Goal: Task Accomplishment & Management: Manage account settings

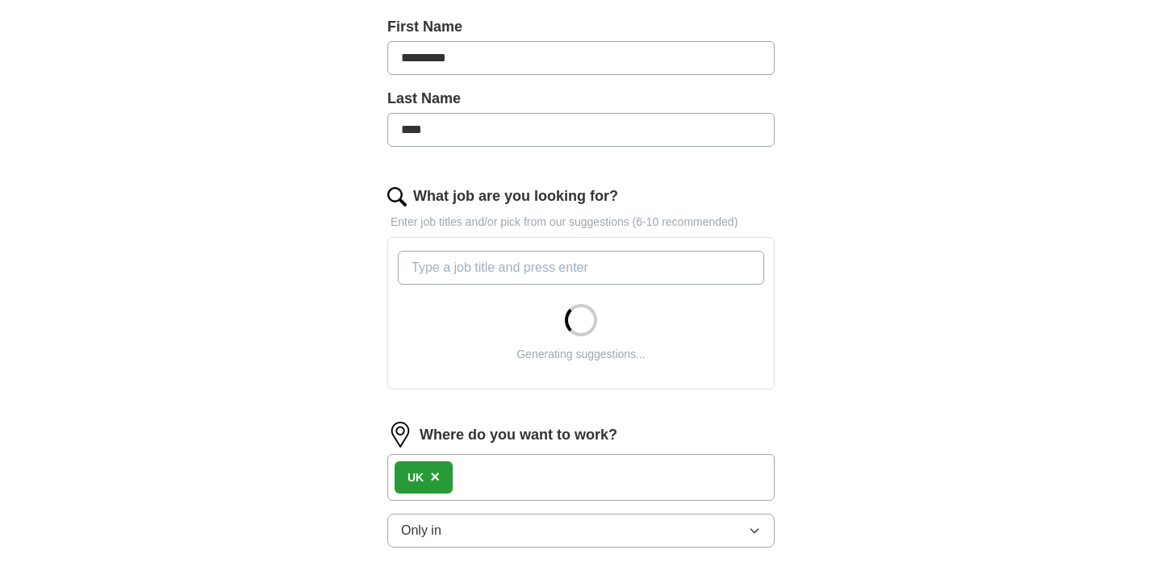
scroll to position [404, 0]
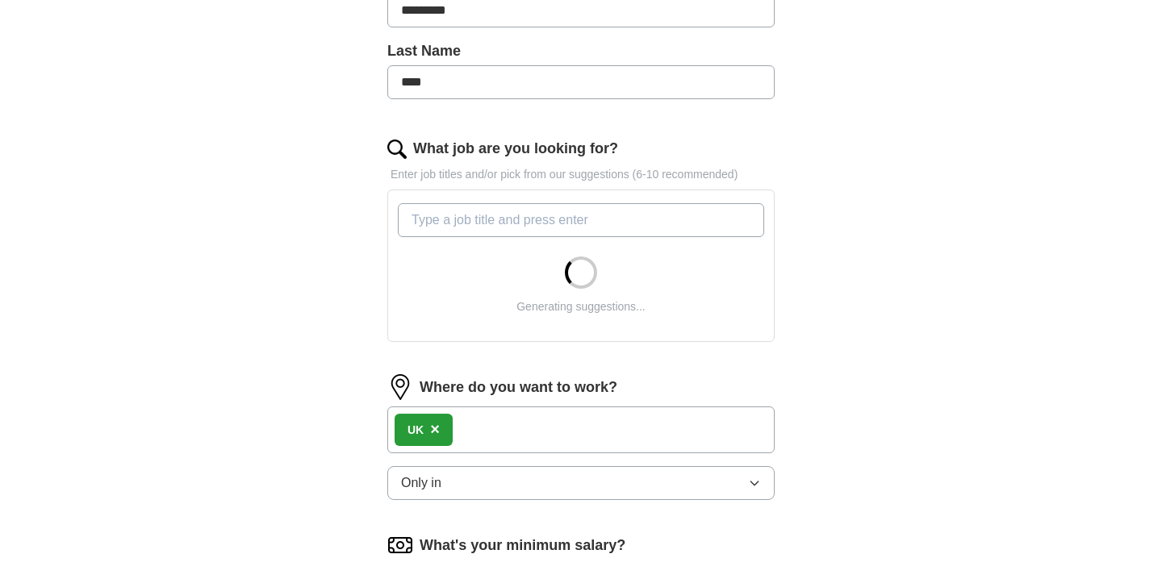
click at [435, 434] on span "×" at bounding box center [435, 429] width 10 height 18
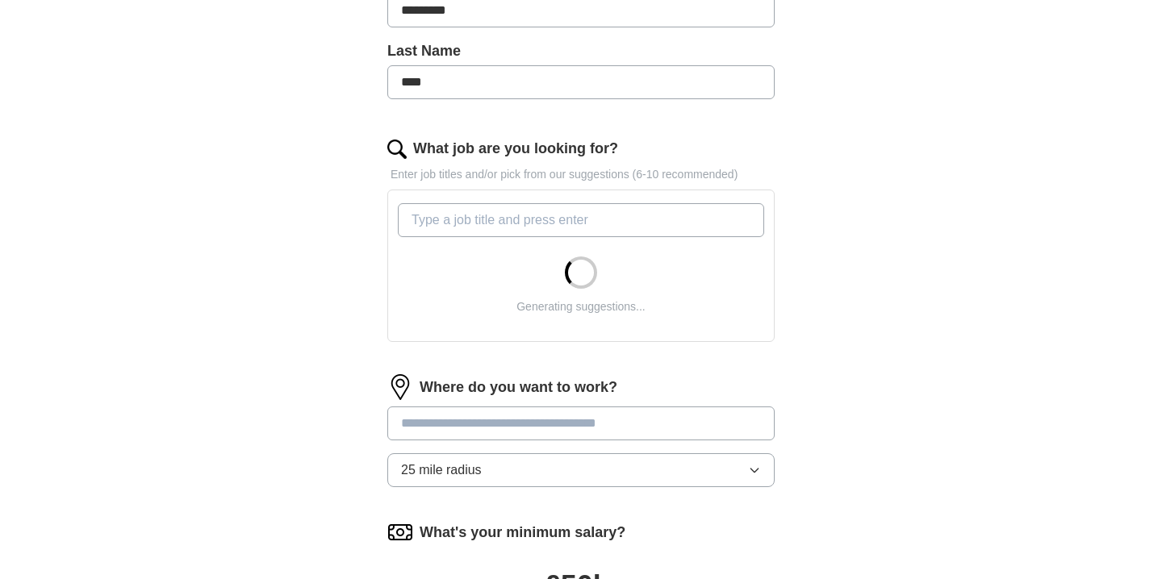
click at [449, 468] on span "25 mile radius" at bounding box center [441, 470] width 81 height 19
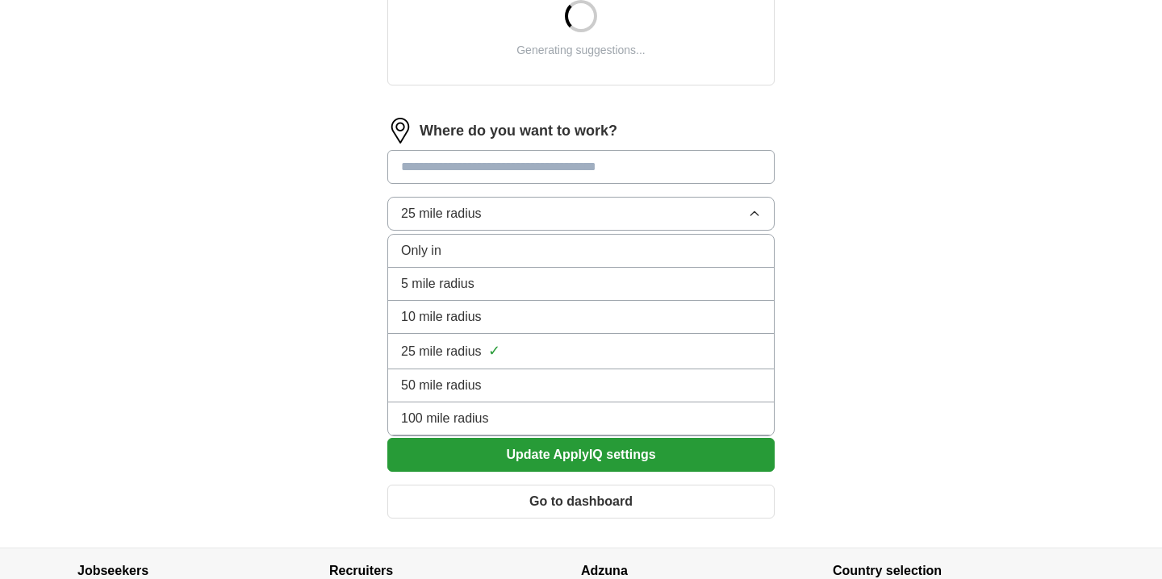
scroll to position [662, 0]
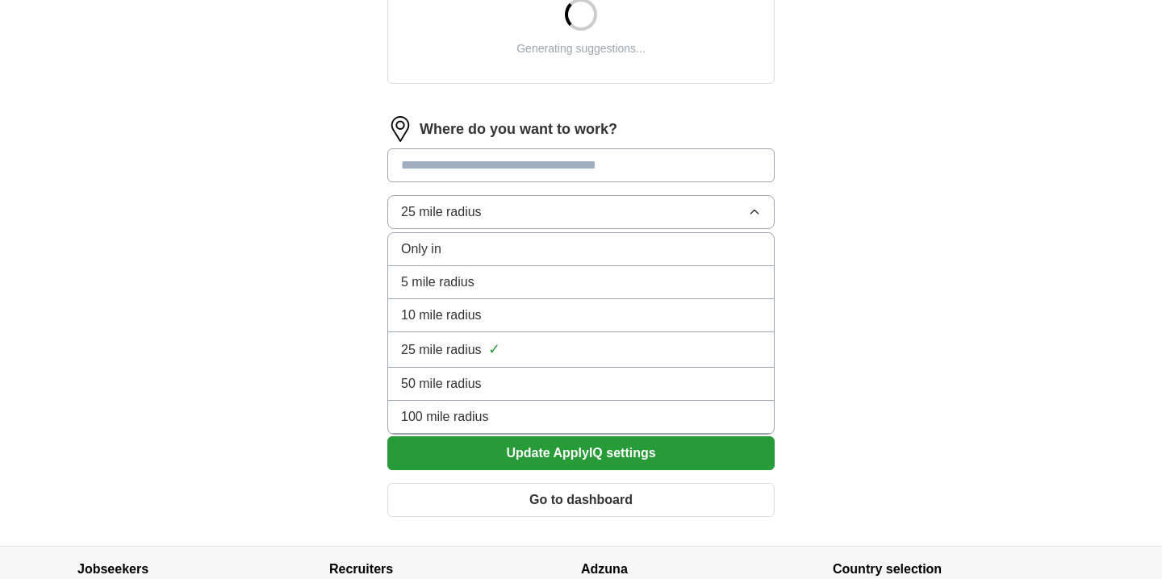
click at [455, 431] on li "100 mile radius" at bounding box center [581, 417] width 386 height 33
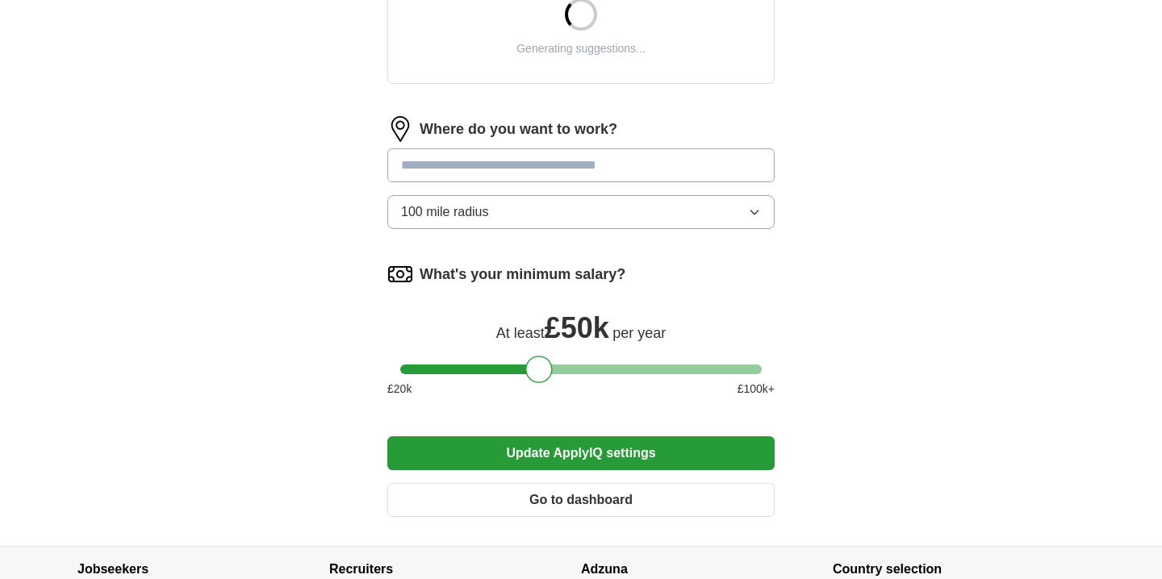
click at [522, 169] on input at bounding box center [580, 165] width 387 height 34
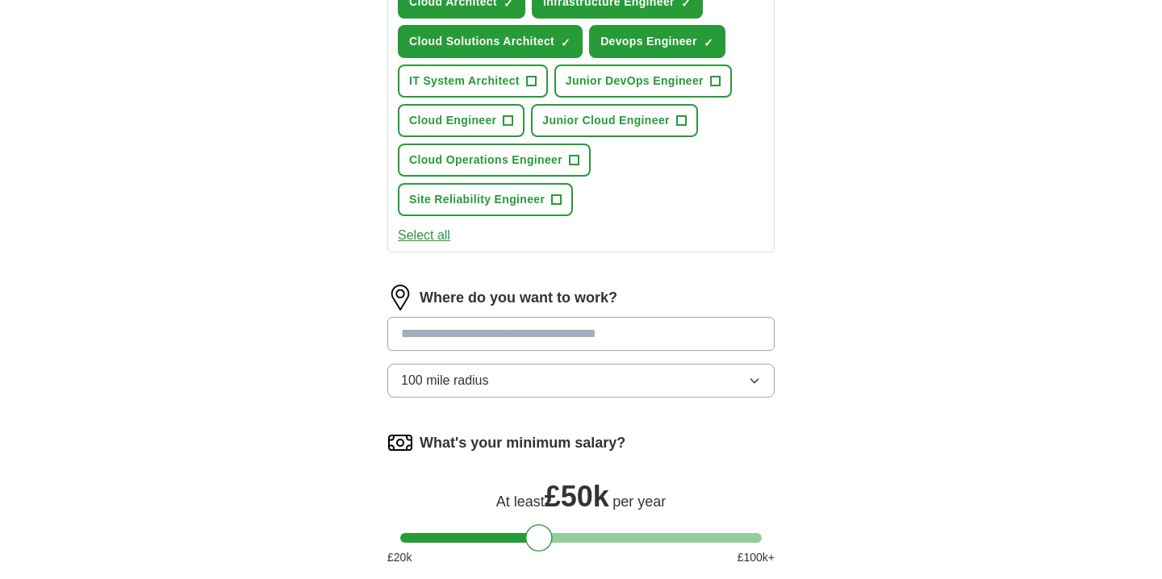
click at [349, 370] on div "Let ApplyIQ do the hard work of searching and applying for jobs. Just tell us w…" at bounding box center [581, 96] width 516 height 1238
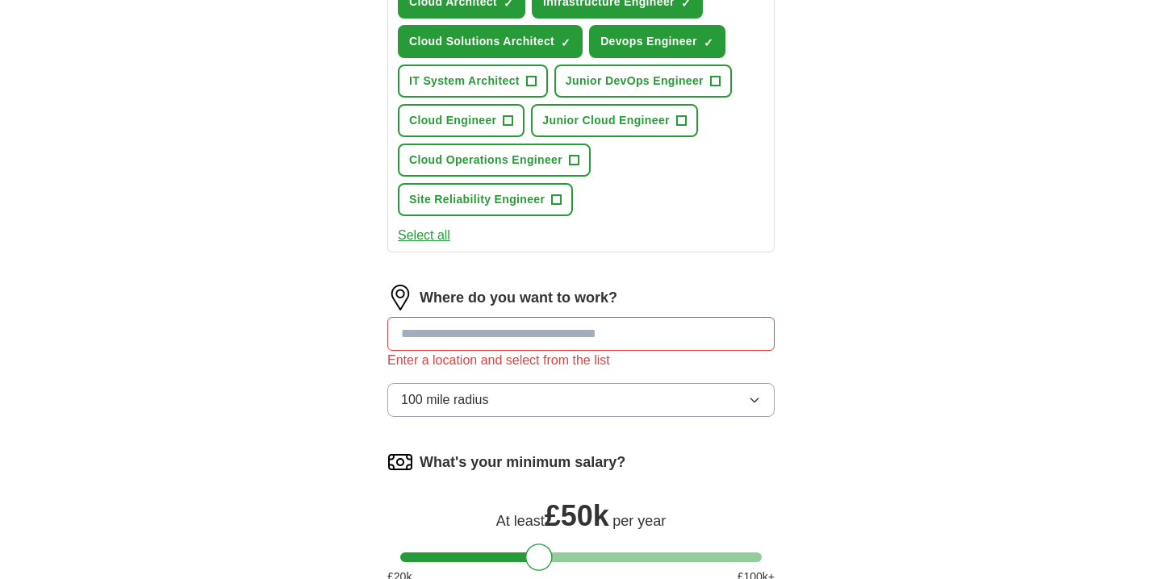
scroll to position [698, 0]
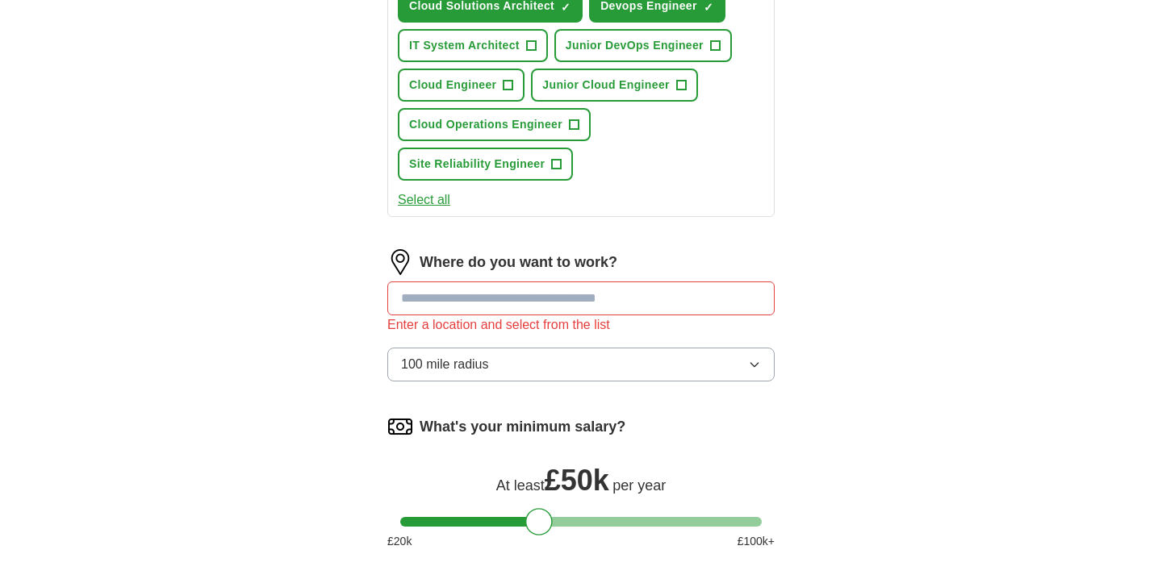
click at [435, 302] on input at bounding box center [580, 299] width 387 height 34
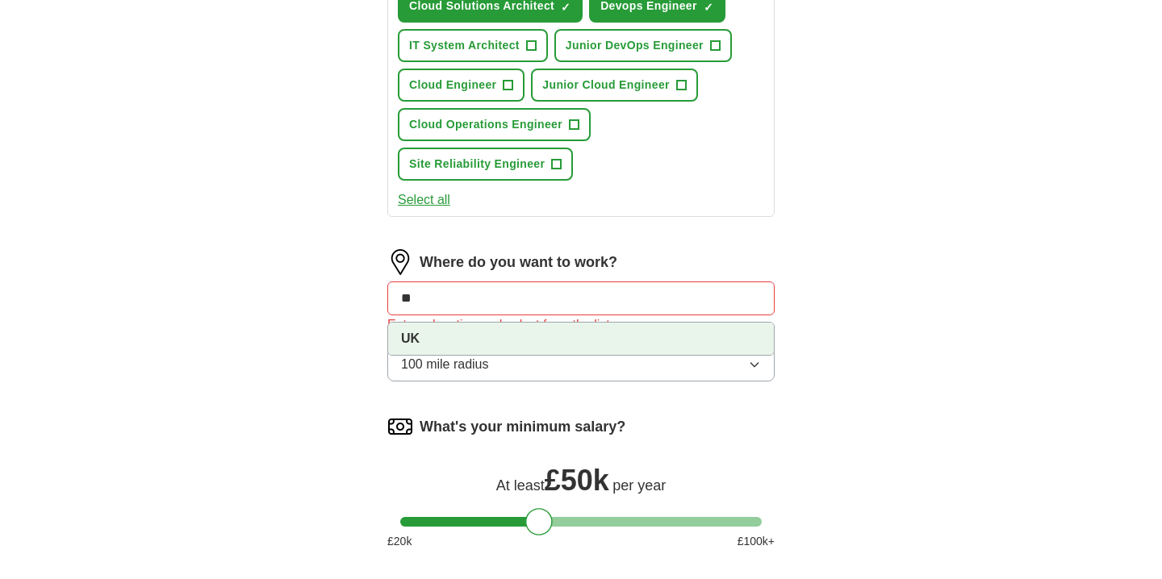
click at [478, 332] on li "UK" at bounding box center [581, 339] width 386 height 32
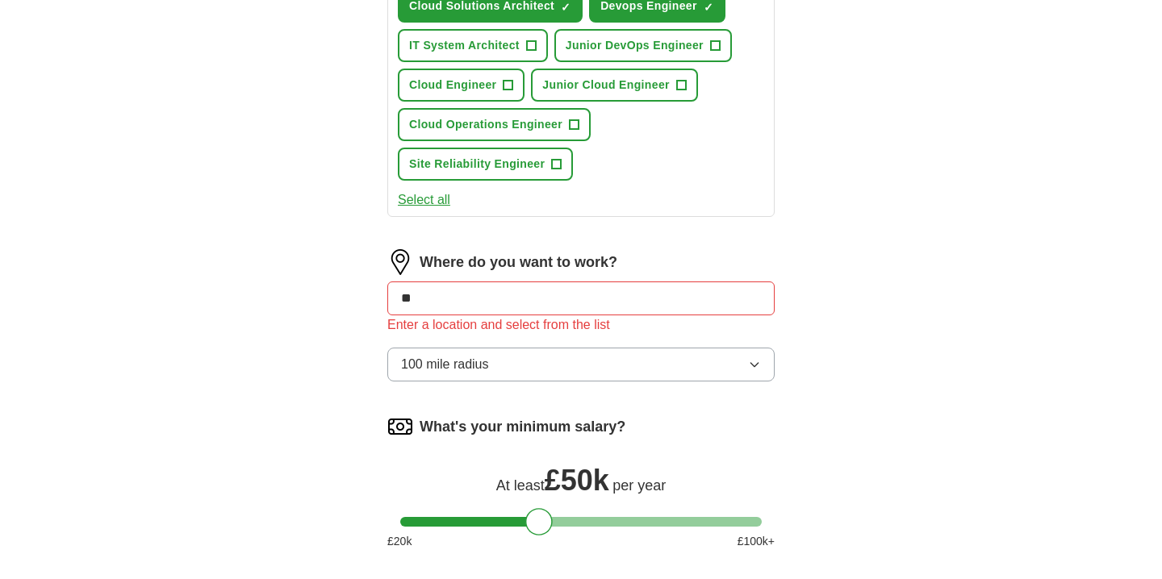
click at [493, 303] on input "**" at bounding box center [580, 299] width 387 height 34
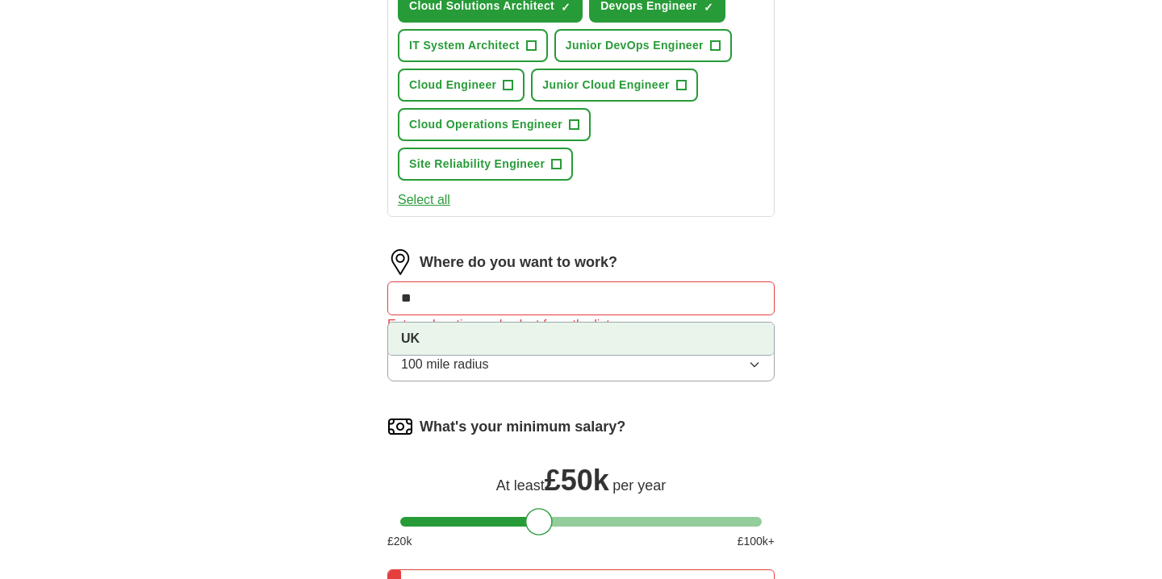
click at [424, 337] on li "UK" at bounding box center [581, 339] width 386 height 32
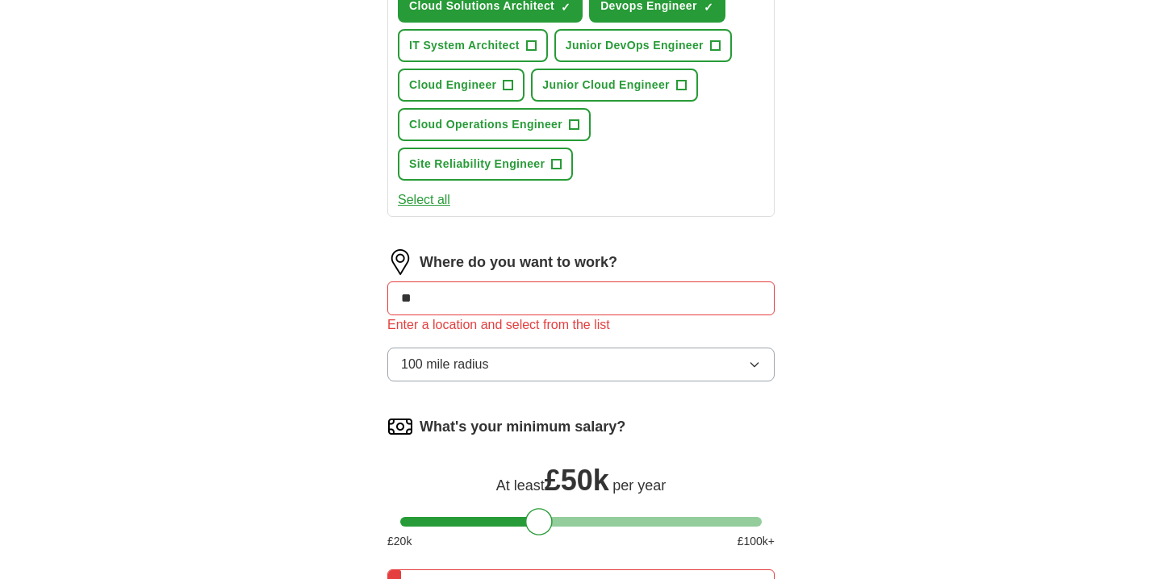
click at [437, 295] on input "**" at bounding box center [580, 299] width 387 height 34
type input "*"
type input "***"
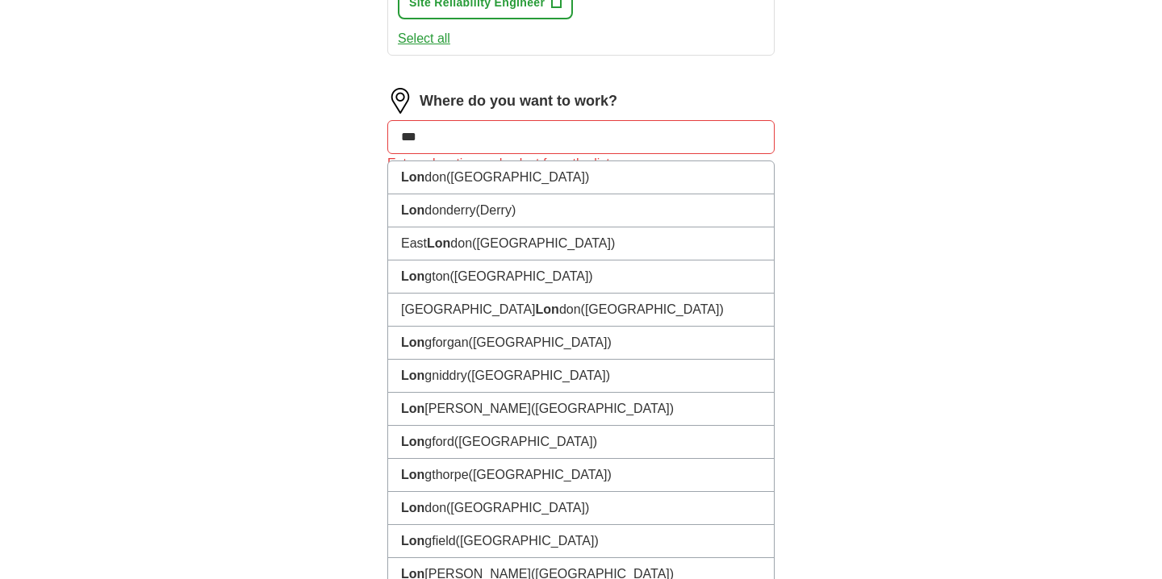
scroll to position [862, 0]
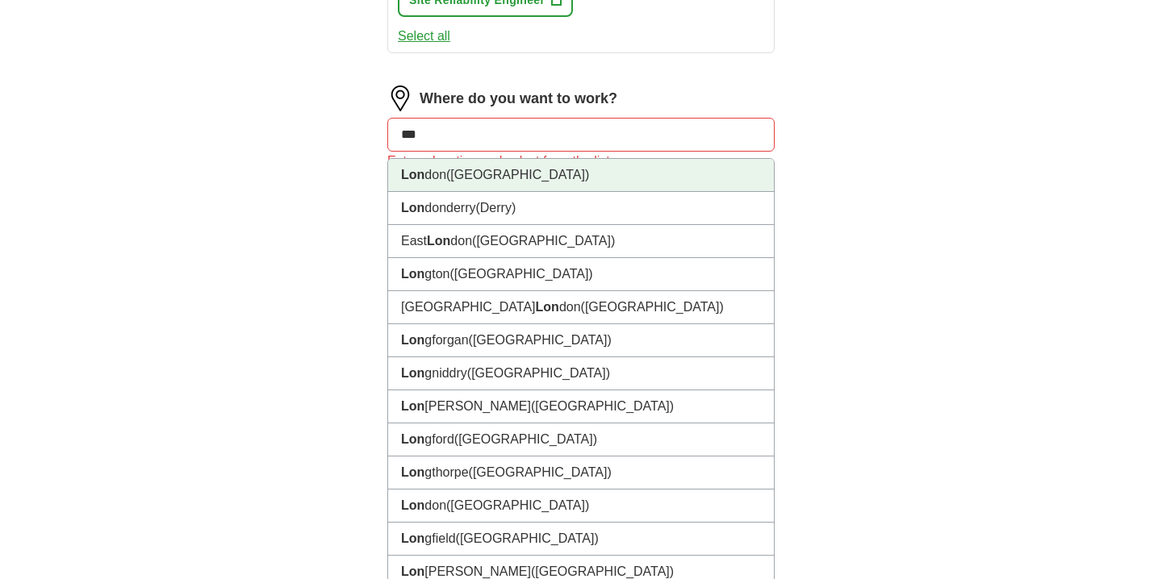
click at [459, 183] on li "Lon don ([GEOGRAPHIC_DATA])" at bounding box center [581, 175] width 386 height 33
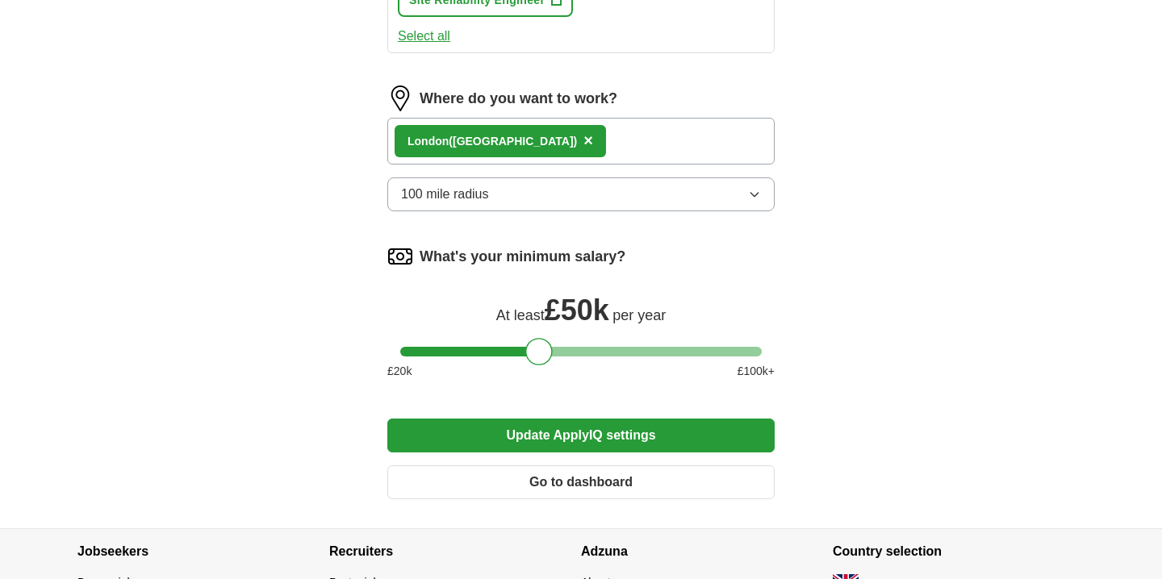
click at [539, 138] on div "Lon don ([GEOGRAPHIC_DATA]) ×" at bounding box center [580, 141] width 387 height 47
click at [480, 441] on button "Update ApplyIQ settings" at bounding box center [580, 436] width 387 height 34
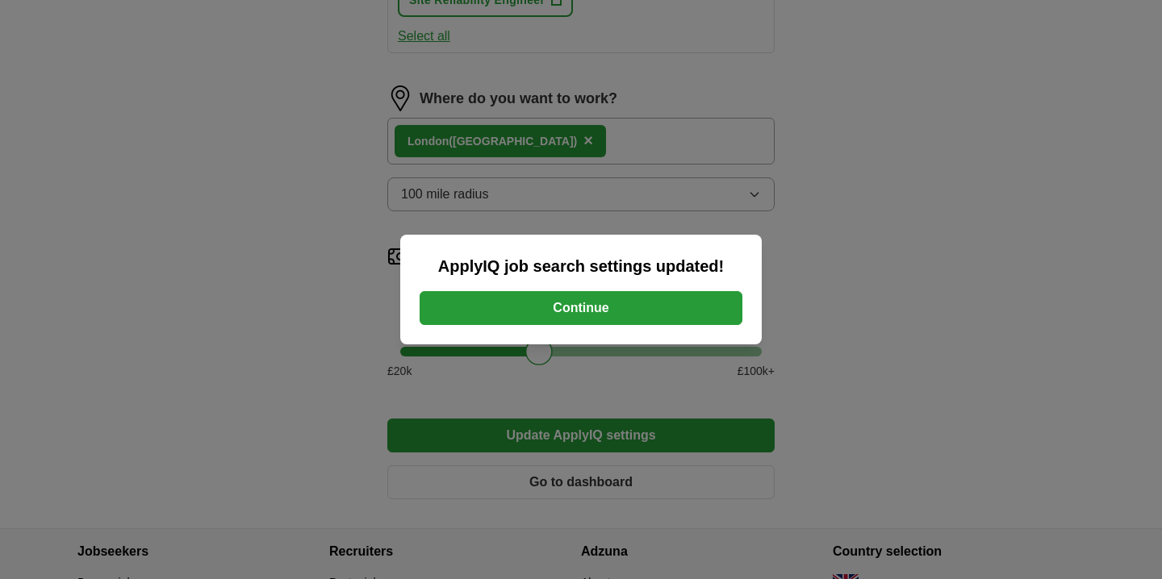
click at [628, 294] on button "Continue" at bounding box center [581, 308] width 323 height 34
